Goal: Task Accomplishment & Management: Use online tool/utility

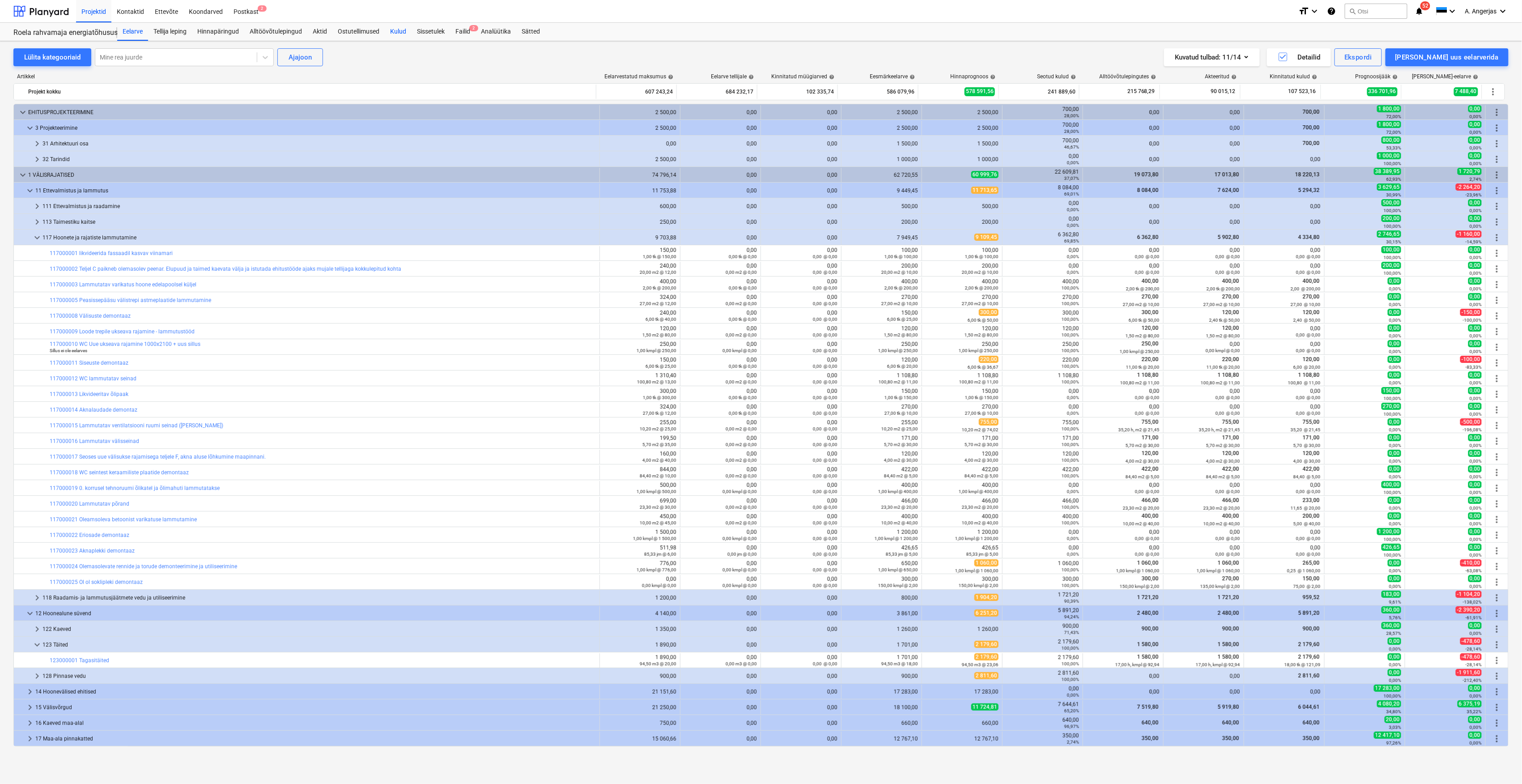
click at [392, 35] on div "Kulud" at bounding box center [398, 32] width 27 height 18
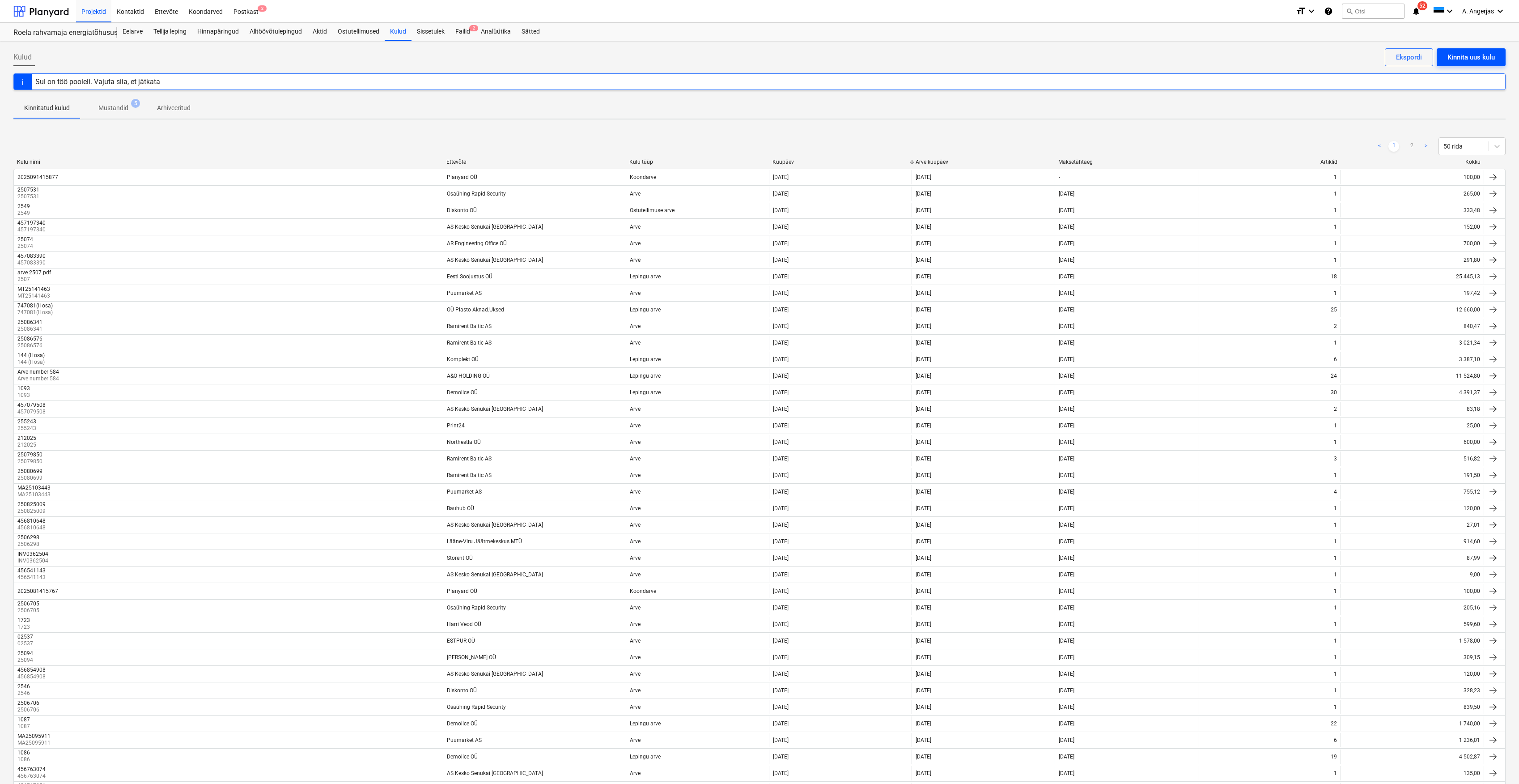
click at [1458, 53] on div "Kinnita uus kulu" at bounding box center [1471, 57] width 47 height 12
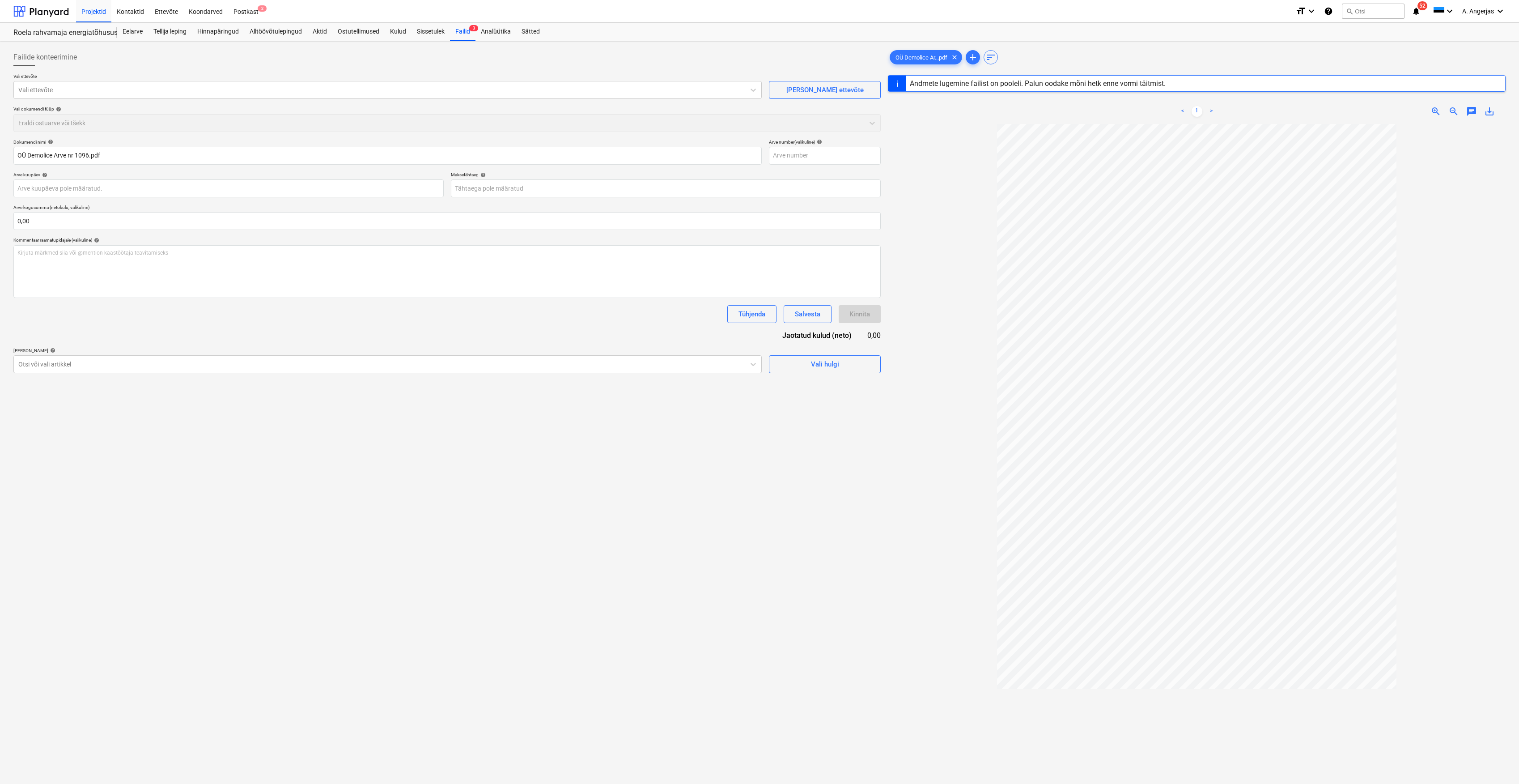
type input "4"
type input "[DATE]"
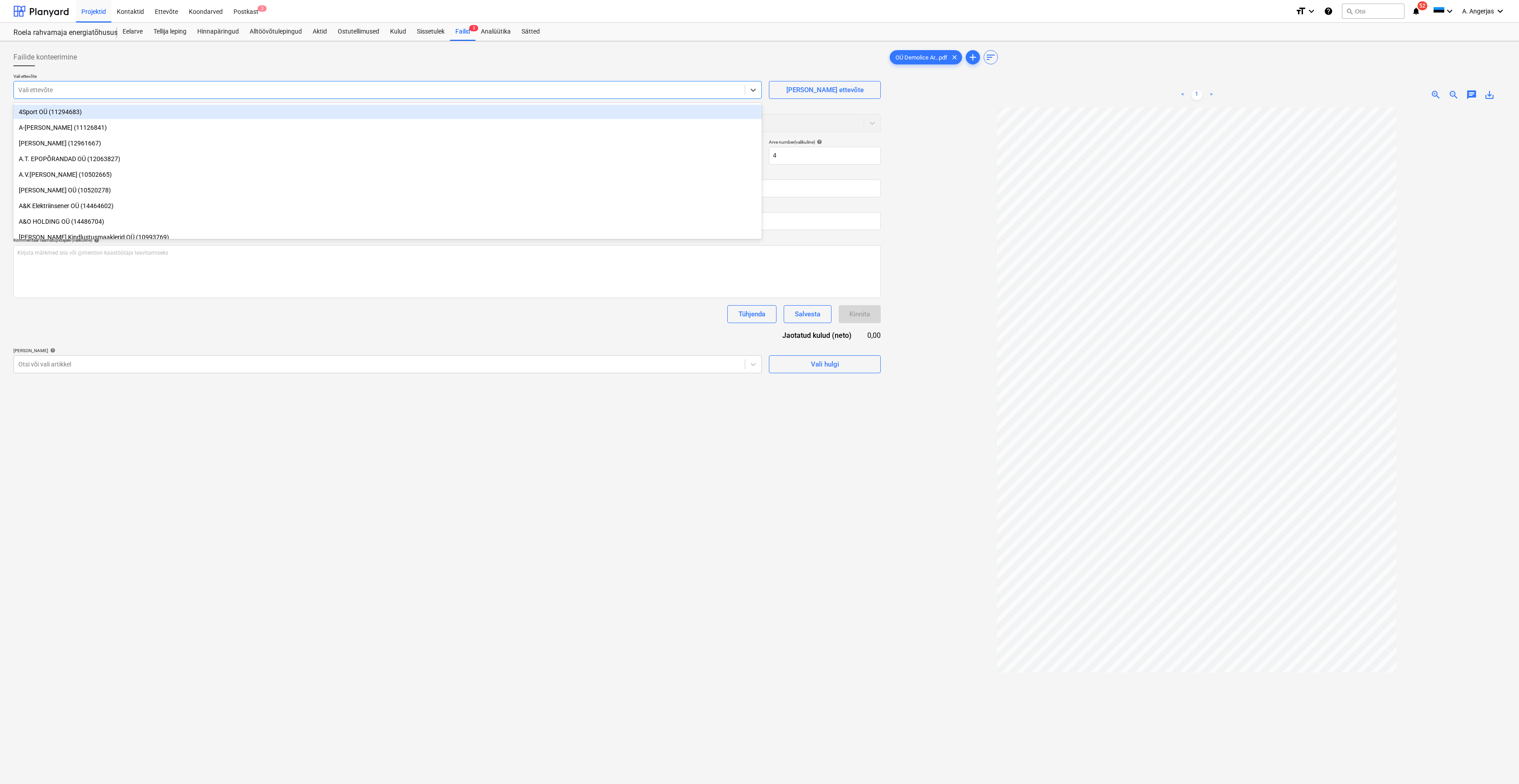
click at [336, 82] on div "Vali ettevõte" at bounding box center [388, 90] width 749 height 18
type input "demolic"
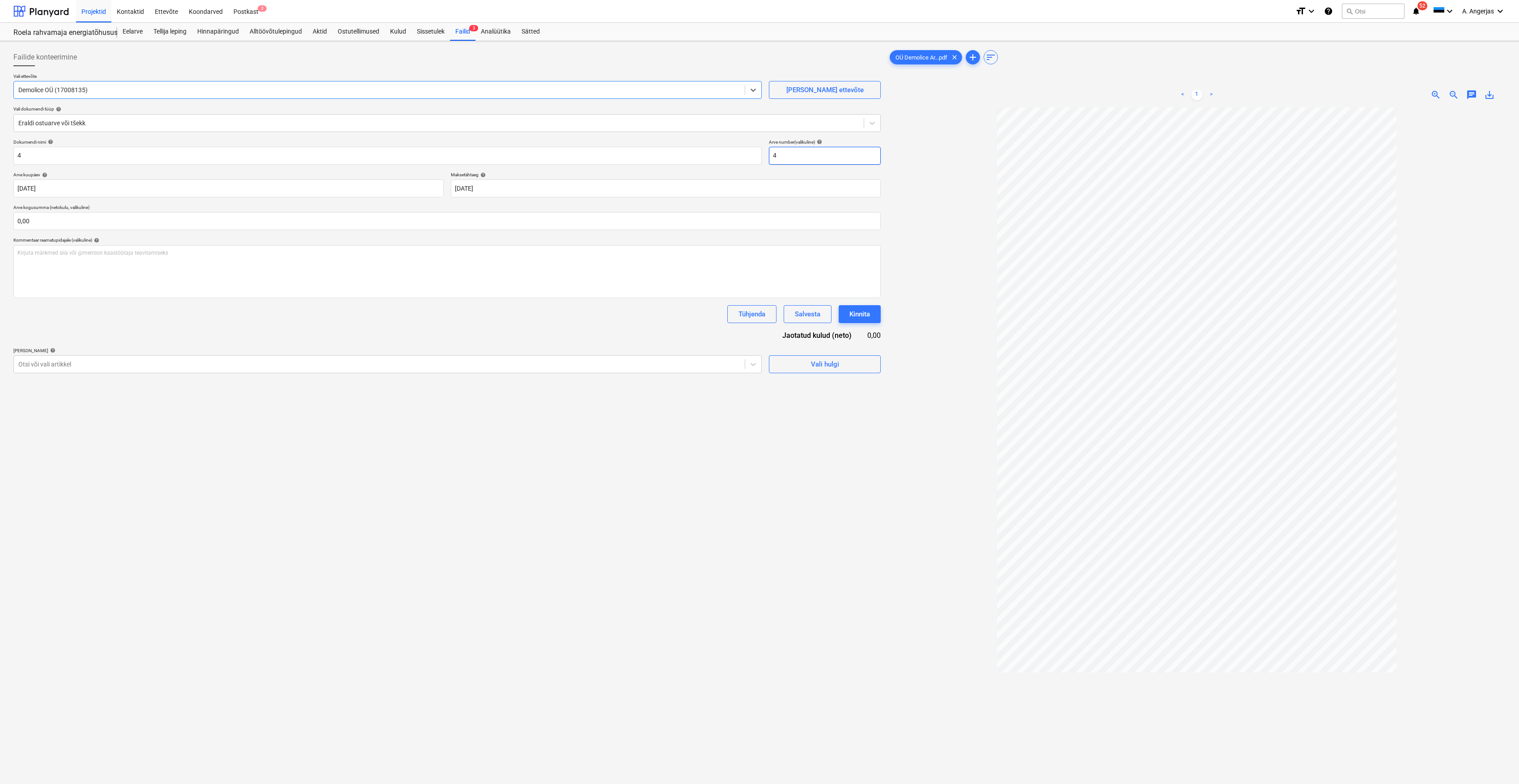
click at [791, 153] on input "4" at bounding box center [825, 155] width 112 height 18
drag, startPoint x: 791, startPoint y: 153, endPoint x: 767, endPoint y: 153, distance: 24.0
click at [767, 153] on div "Dokumendi nimi help 4 Arve number (valikuline) help 4" at bounding box center [447, 151] width 867 height 25
type input "1096"
click at [225, 152] on input "4" at bounding box center [388, 155] width 749 height 18
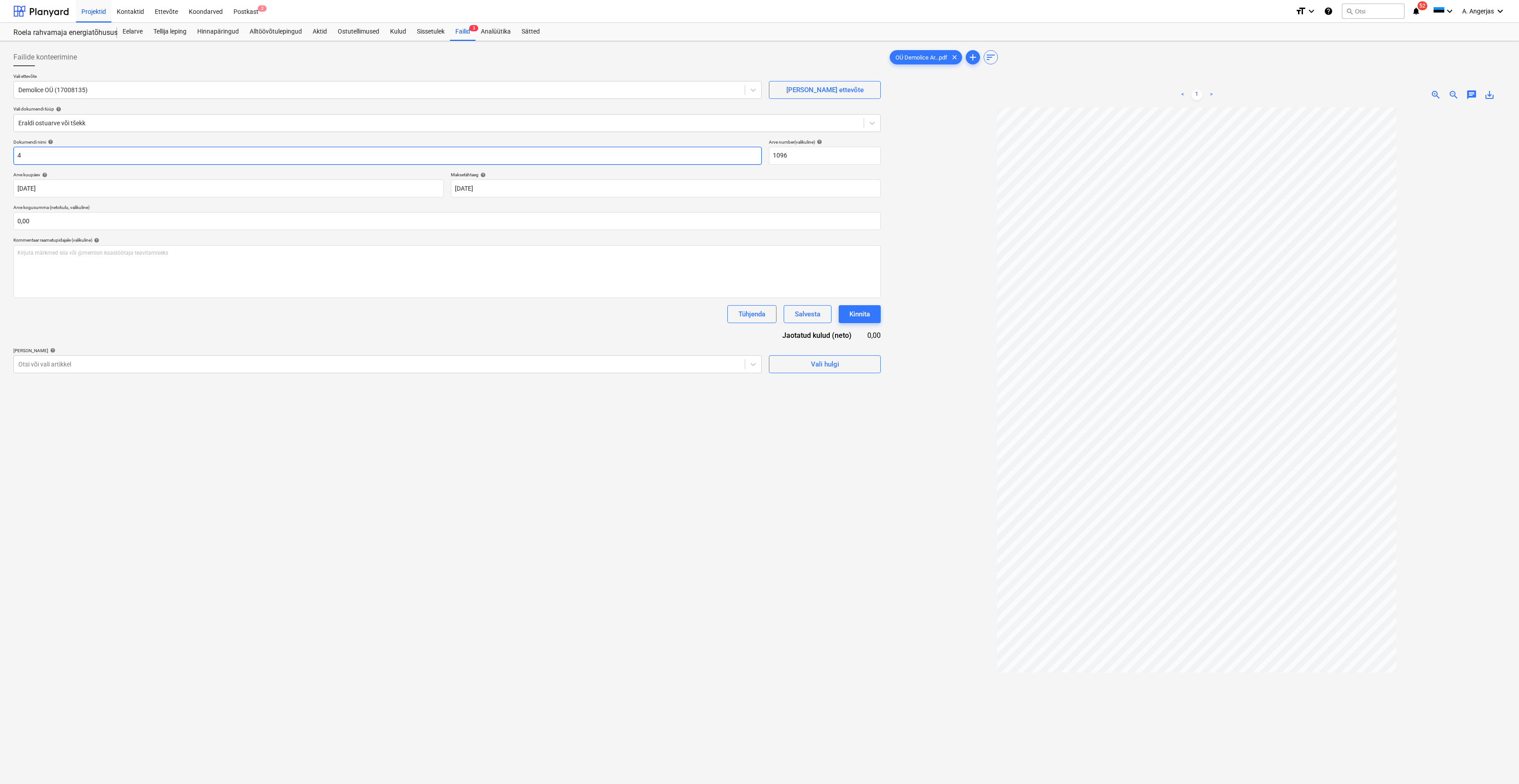
drag, startPoint x: 73, startPoint y: 147, endPoint x: -3, endPoint y: 144, distance: 76.1
click at [0, 144] on html "Projektid Kontaktid Ettevõte Koondarved Postkast 2 format_size keyboard_arrow_d…" at bounding box center [759, 392] width 1519 height 784
type input "Arve nr 1096"
click at [89, 225] on input "text" at bounding box center [447, 221] width 867 height 18
type input "0,00"
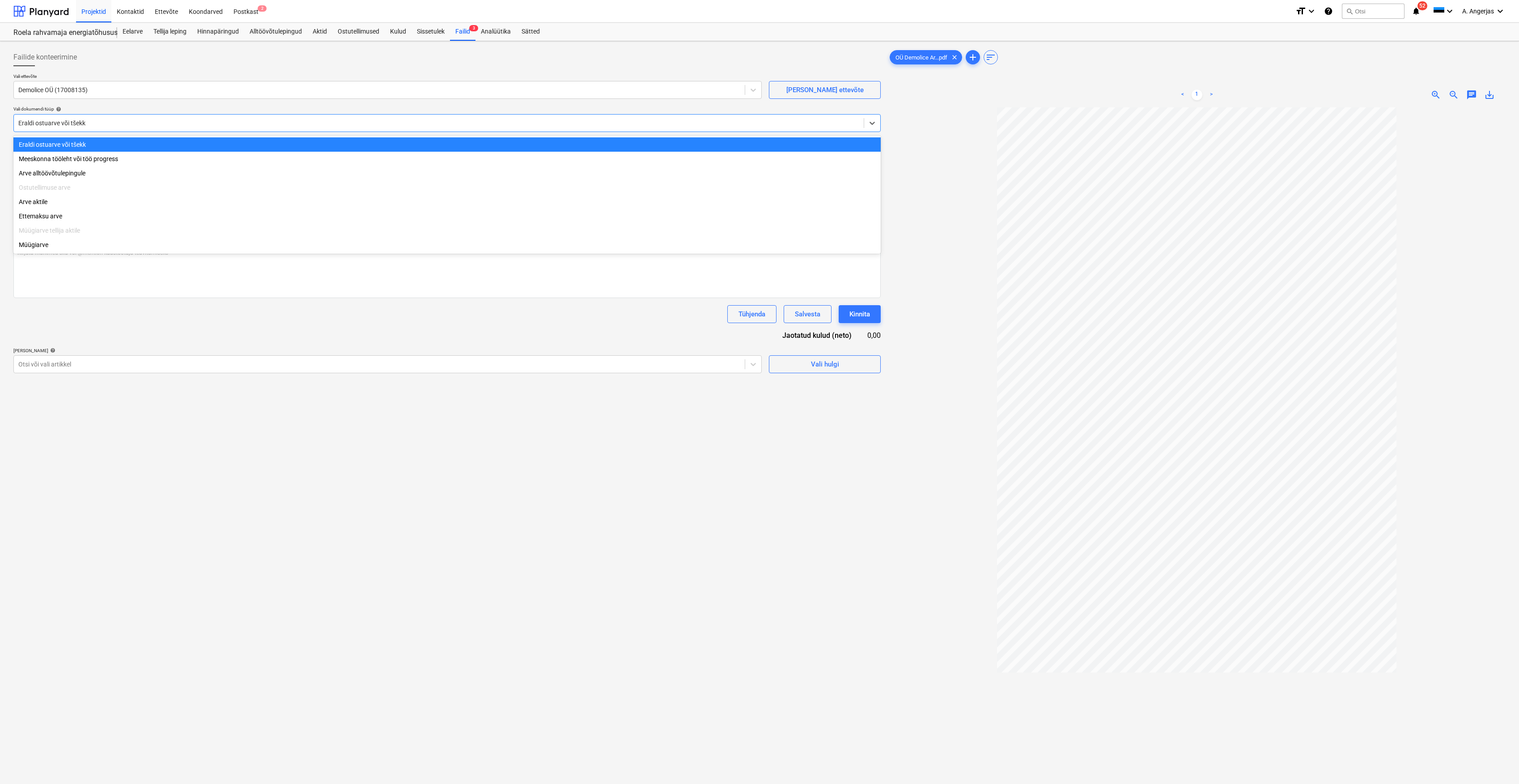
click at [138, 129] on div "Eraldi ostuarve või tšekk" at bounding box center [438, 123] width 850 height 12
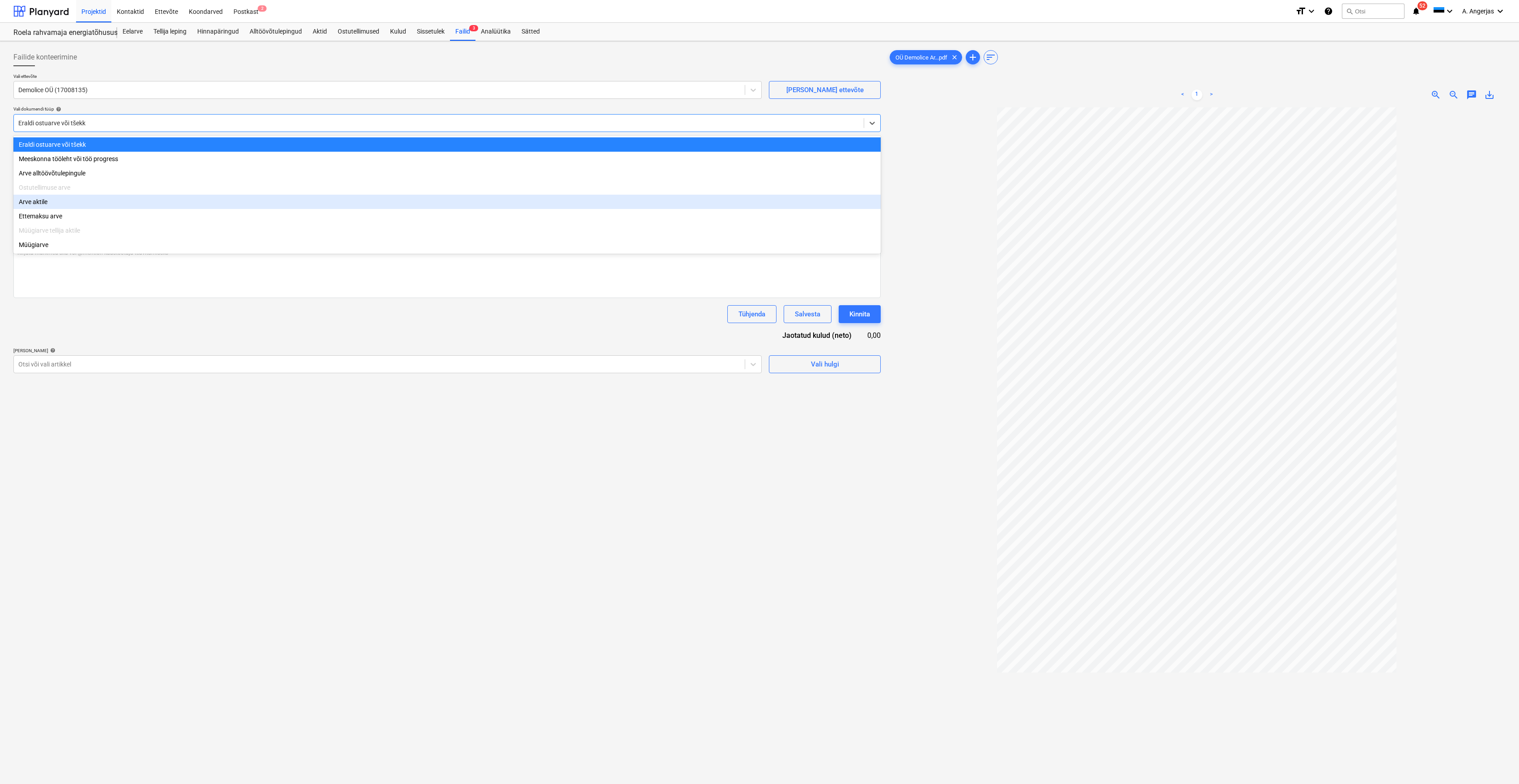
click at [99, 201] on div "Arve aktile" at bounding box center [447, 201] width 867 height 14
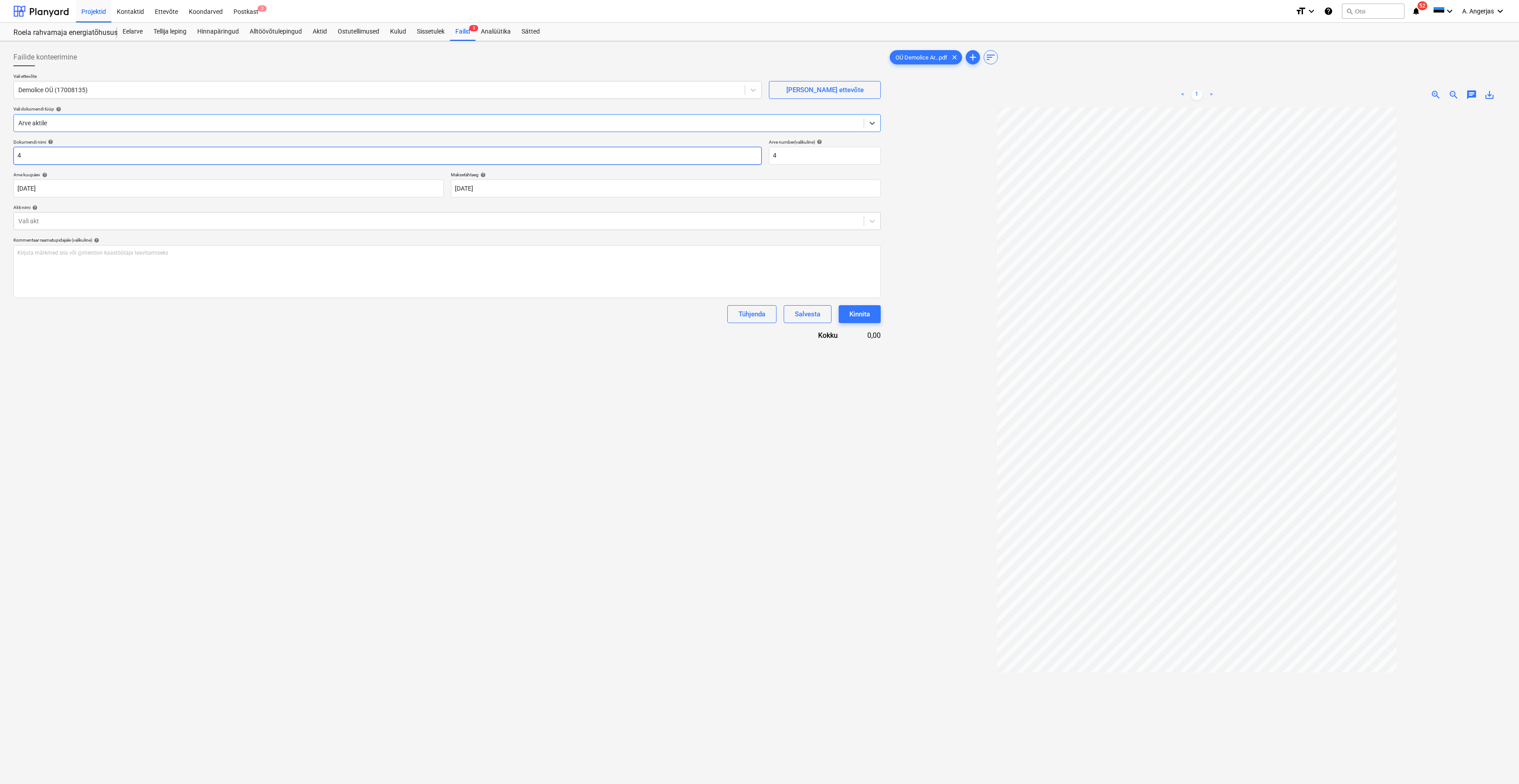
click at [80, 155] on input "4" at bounding box center [388, 155] width 749 height 18
drag, startPoint x: 804, startPoint y: 158, endPoint x: 761, endPoint y: 157, distance: 43.0
click at [761, 157] on div "Dokumendi nimi help 4 Arve number (valikuline) help 4" at bounding box center [447, 151] width 867 height 25
type input "1096"
click at [510, 156] on input "4" at bounding box center [388, 155] width 749 height 18
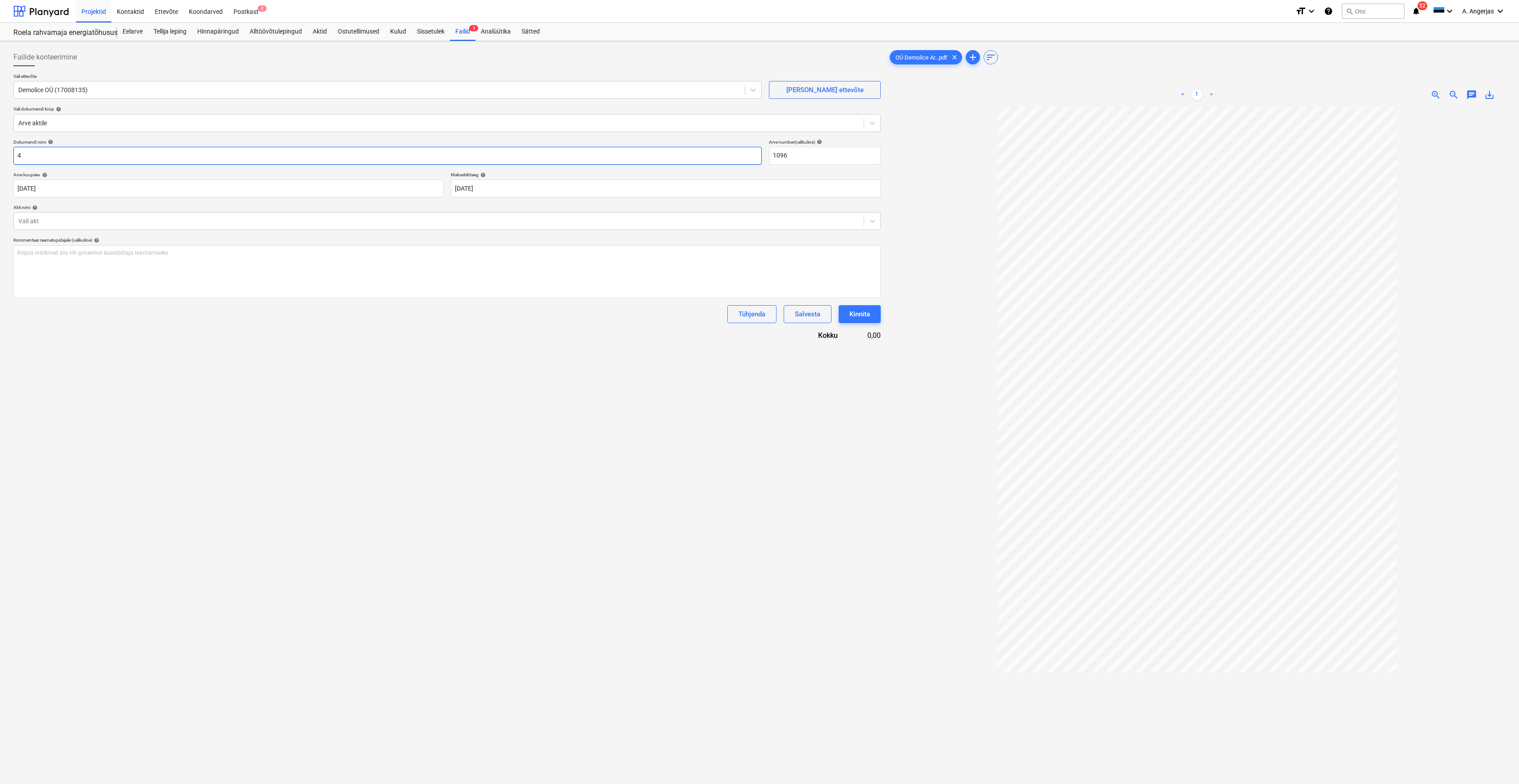
drag, startPoint x: 149, startPoint y: 157, endPoint x: -3, endPoint y: 156, distance: 152.0
click at [0, 156] on html "Projektid Kontaktid Ettevõte Koondarved Postkast 2 format_size keyboard_arrow_d…" at bounding box center [759, 392] width 1519 height 784
type input "Arve nr 1096"
click at [82, 220] on div at bounding box center [439, 220] width 841 height 9
click at [76, 242] on div "Akt nr [DATE] (Demolice)" at bounding box center [447, 243] width 867 height 14
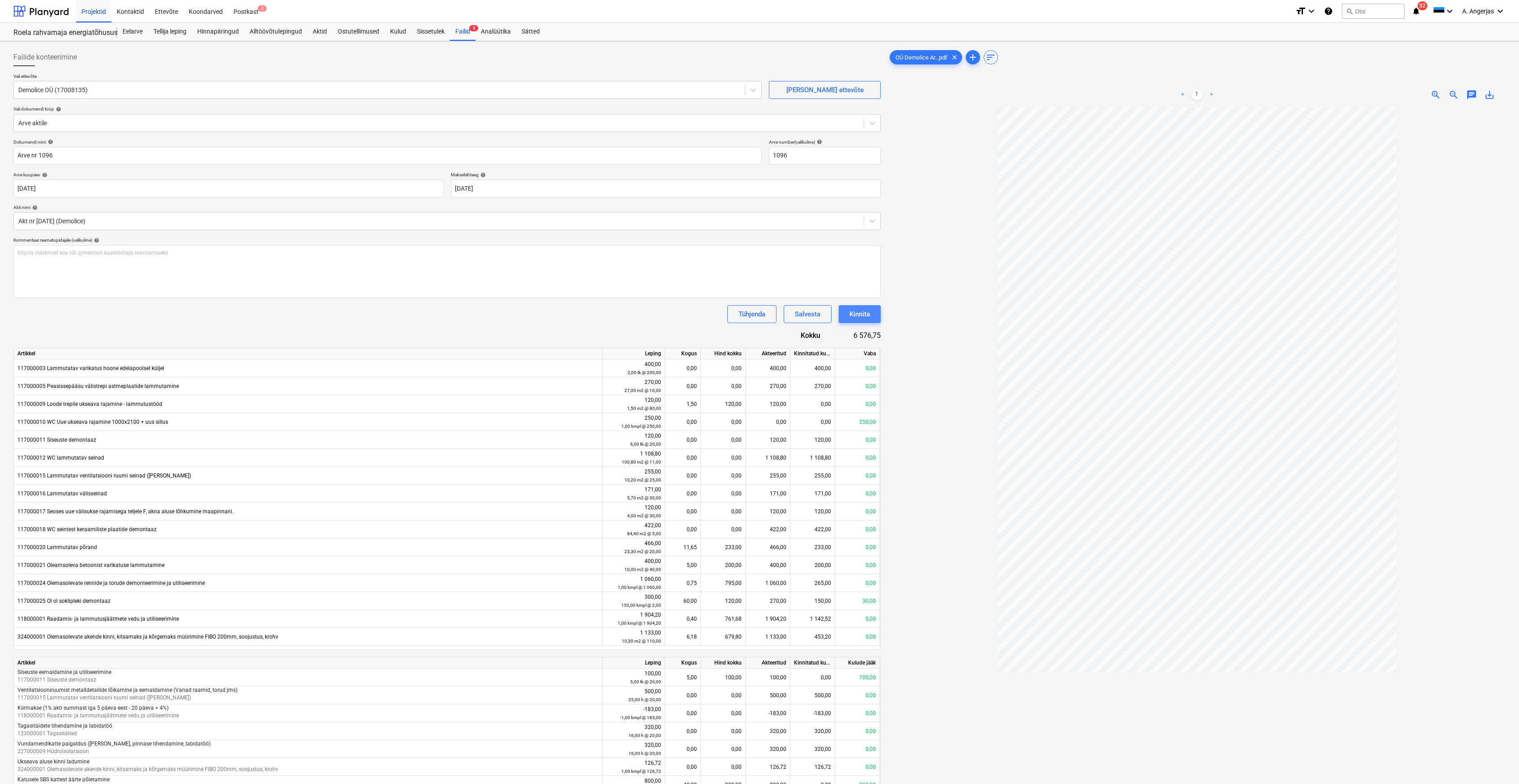
click at [871, 320] on button "Kinnita" at bounding box center [860, 314] width 42 height 18
